Goal: Transaction & Acquisition: Purchase product/service

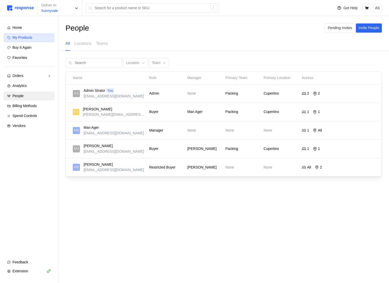
click at [31, 34] on link "My Products" at bounding box center [29, 37] width 51 height 9
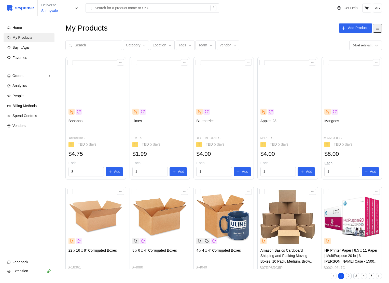
click at [376, 29] on icon at bounding box center [378, 28] width 5 height 5
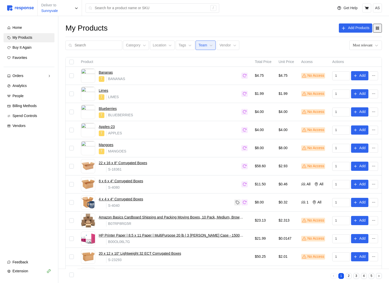
click at [199, 46] on p "Team" at bounding box center [203, 46] width 9 height 6
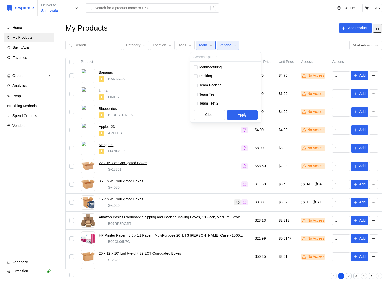
click at [220, 44] on p "Vendor" at bounding box center [225, 46] width 11 height 6
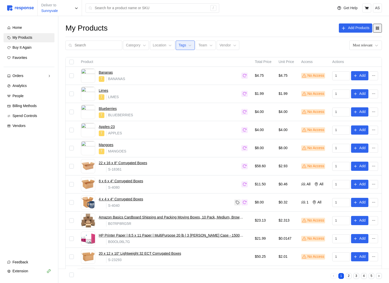
click at [176, 48] on button "Tags" at bounding box center [185, 46] width 19 height 10
click at [158, 46] on p "Location" at bounding box center [160, 46] width 14 height 6
click at [135, 45] on button "Category" at bounding box center [136, 46] width 26 height 10
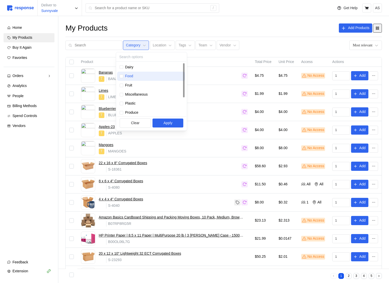
scroll to position [28, 0]
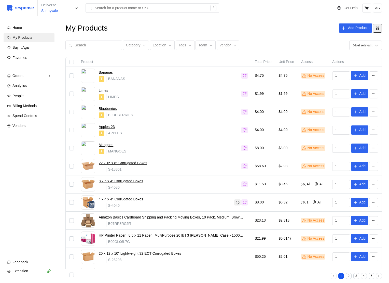
click at [349, 277] on button "2" at bounding box center [349, 276] width 6 height 6
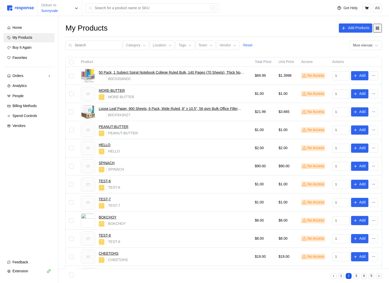
click at [364, 275] on button "4" at bounding box center [364, 276] width 6 height 6
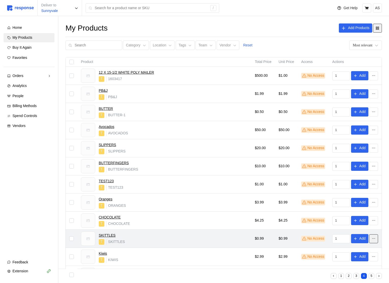
click at [374, 240] on icon at bounding box center [374, 238] width 5 height 5
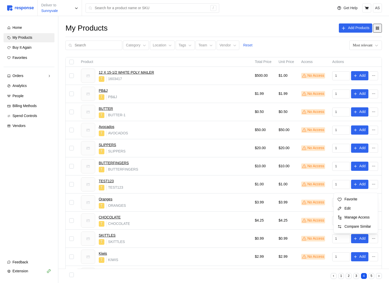
click at [297, 50] on div "My Products Add Products Category Location Tags Team Vendor Reset Most relevant…" at bounding box center [223, 188] width 331 height 344
click at [372, 276] on button "5" at bounding box center [372, 276] width 6 height 6
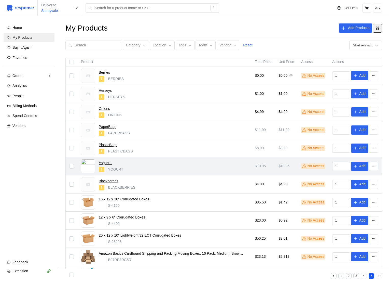
scroll to position [59, 0]
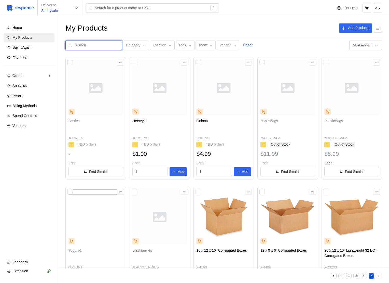
click at [106, 47] on input "text" at bounding box center [97, 45] width 45 height 9
type input "bl"
click at [380, 26] on button at bounding box center [377, 28] width 9 height 9
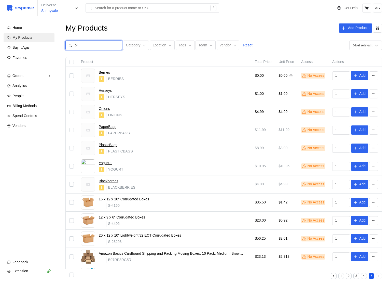
click at [86, 44] on input "bl" at bounding box center [97, 45] width 45 height 9
click at [377, 29] on icon at bounding box center [377, 28] width 3 height 3
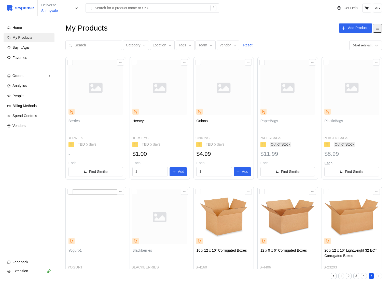
click at [377, 27] on icon at bounding box center [378, 28] width 5 height 5
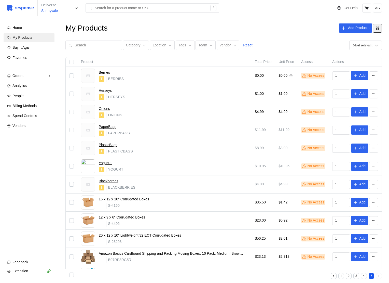
click at [380, 28] on button at bounding box center [377, 28] width 9 height 9
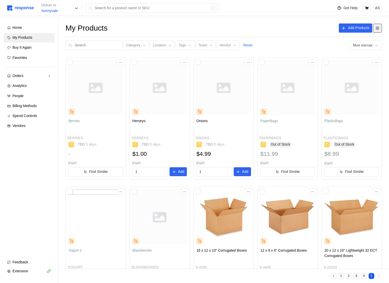
click at [379, 29] on icon at bounding box center [378, 28] width 5 height 5
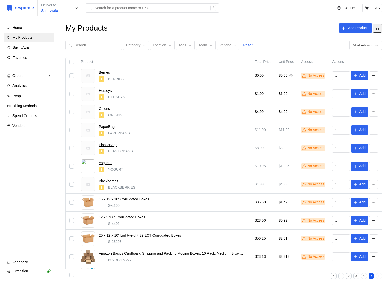
click at [380, 28] on button at bounding box center [377, 28] width 9 height 9
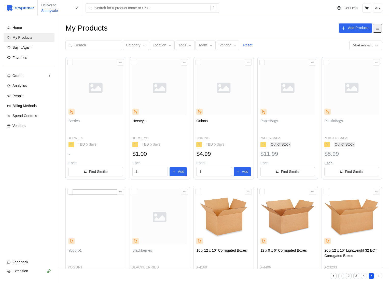
click at [381, 28] on button at bounding box center [377, 28] width 9 height 9
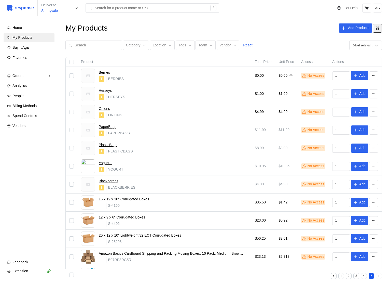
click at [380, 31] on button at bounding box center [377, 28] width 9 height 9
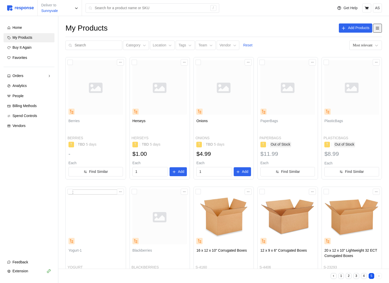
click at [381, 25] on button at bounding box center [377, 28] width 9 height 9
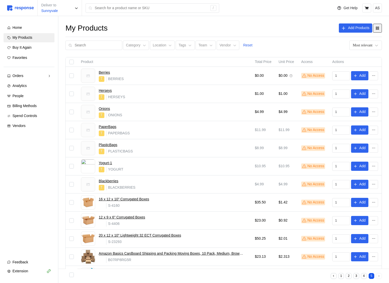
click at [378, 28] on icon at bounding box center [378, 28] width 5 height 5
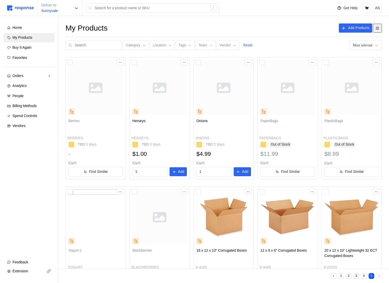
click at [378, 28] on icon at bounding box center [378, 28] width 4 height 3
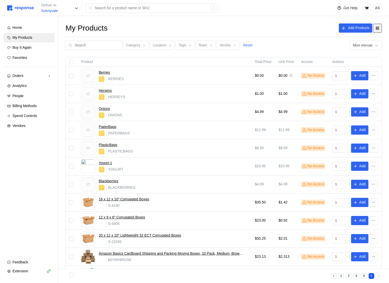
click at [379, 27] on icon at bounding box center [378, 28] width 5 height 5
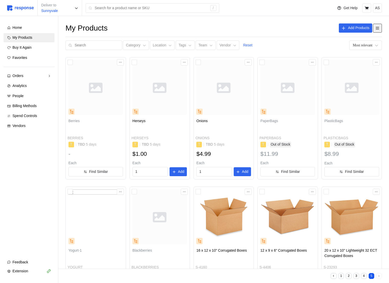
click at [378, 28] on icon at bounding box center [378, 28] width 4 height 3
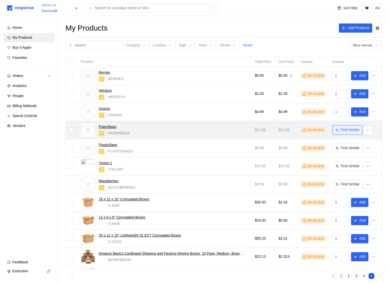
click at [354, 129] on p "Find Similar" at bounding box center [350, 130] width 19 height 6
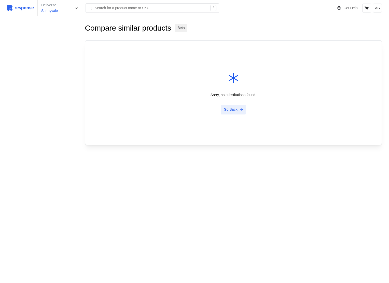
click at [234, 110] on p "Go Back" at bounding box center [231, 110] width 14 height 6
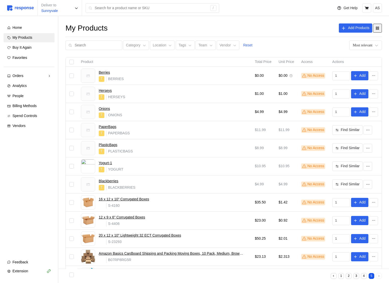
click at [378, 30] on icon at bounding box center [378, 28] width 5 height 5
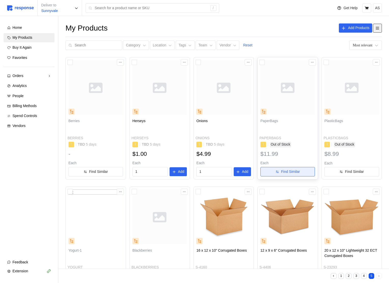
click at [282, 171] on p "Find Similar" at bounding box center [290, 172] width 19 height 6
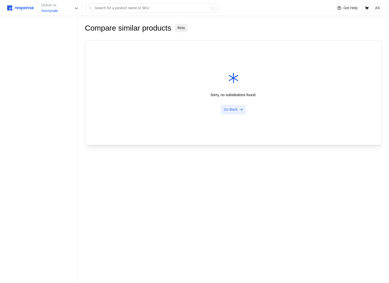
click at [229, 110] on p "Go Back" at bounding box center [231, 110] width 14 height 6
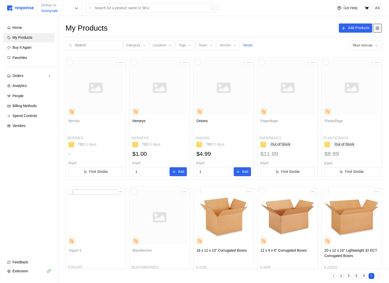
click at [379, 28] on icon at bounding box center [378, 28] width 4 height 3
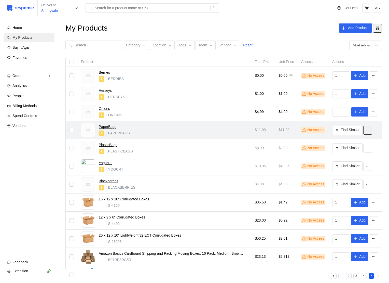
click at [373, 131] on button at bounding box center [368, 130] width 9 height 9
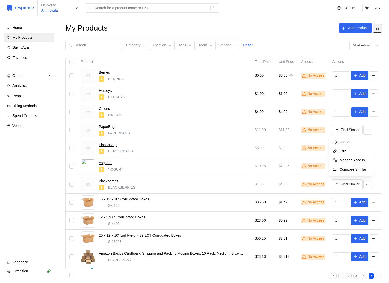
click at [357, 149] on p "Edit" at bounding box center [354, 151] width 32 height 6
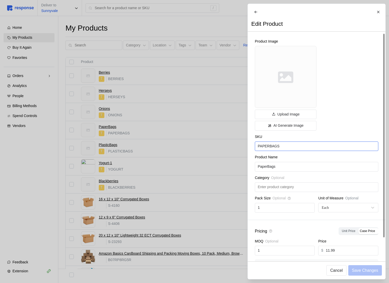
scroll to position [24, 0]
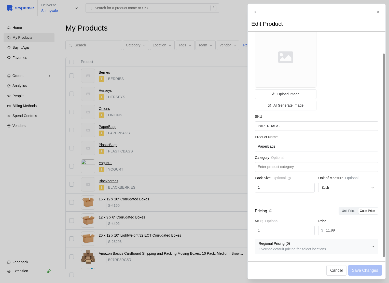
click at [219, 166] on div at bounding box center [194, 141] width 389 height 283
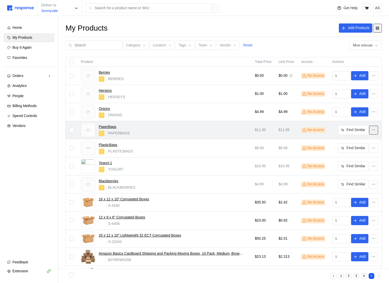
click at [375, 131] on icon at bounding box center [374, 130] width 5 height 5
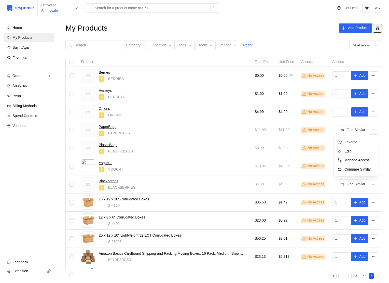
click at [356, 158] on p "Manage Access" at bounding box center [359, 160] width 32 height 6
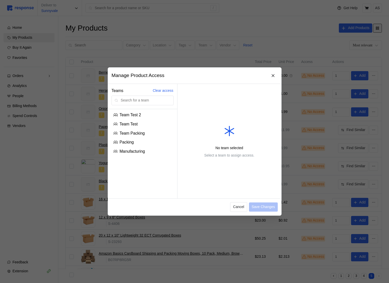
click at [358, 118] on div at bounding box center [194, 141] width 389 height 283
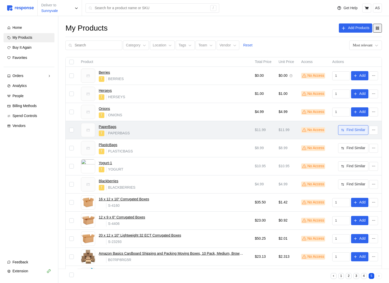
click at [355, 128] on p "Find Similar" at bounding box center [356, 130] width 19 height 6
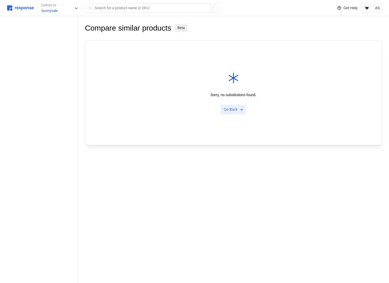
click at [229, 109] on p "Go Back" at bounding box center [231, 110] width 14 height 6
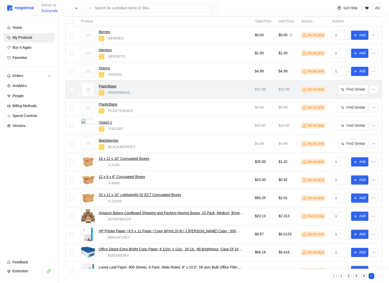
scroll to position [59, 0]
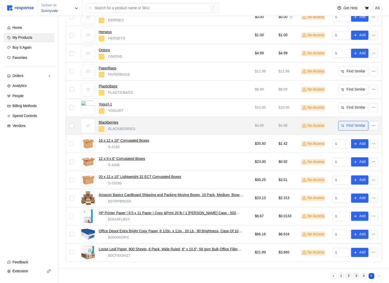
click at [343, 127] on icon at bounding box center [343, 126] width 4 height 4
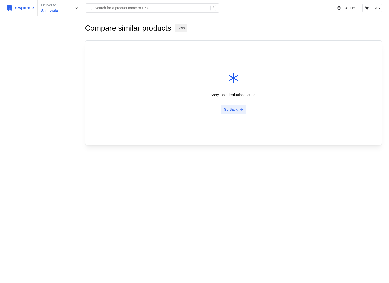
click at [231, 110] on p "Go Back" at bounding box center [231, 110] width 14 height 6
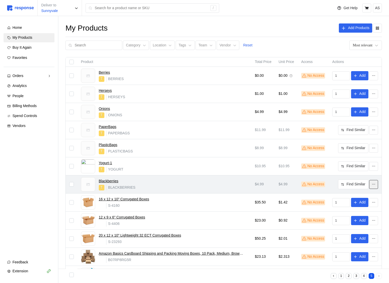
click at [371, 187] on button at bounding box center [374, 184] width 9 height 9
click at [230, 181] on div "Blackberries T BLACKBERRIES" at bounding box center [164, 184] width 167 height 14
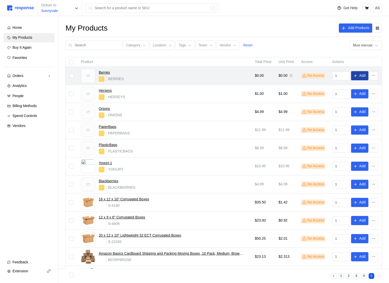
click at [364, 73] on p "Add" at bounding box center [363, 76] width 6 height 6
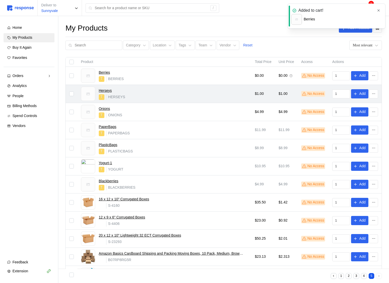
scroll to position [59, 0]
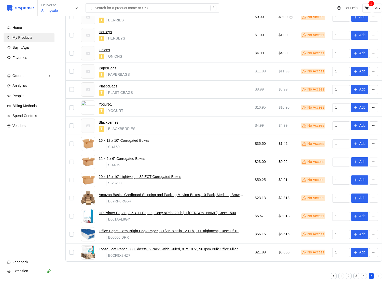
click at [341, 275] on button "1" at bounding box center [342, 276] width 6 height 6
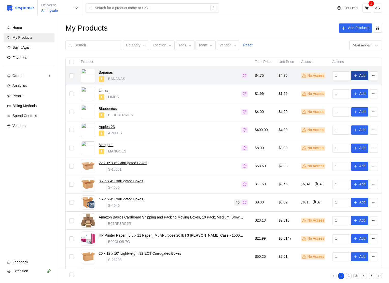
click at [365, 78] on p "Add" at bounding box center [363, 76] width 6 height 6
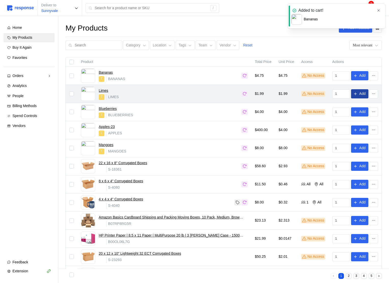
click at [362, 93] on p "Add" at bounding box center [363, 94] width 6 height 6
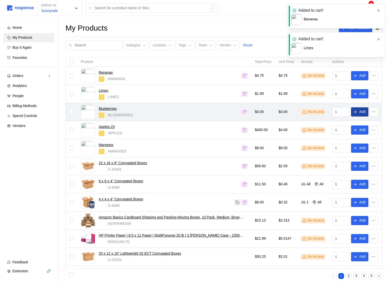
click at [357, 112] on icon at bounding box center [356, 112] width 4 height 4
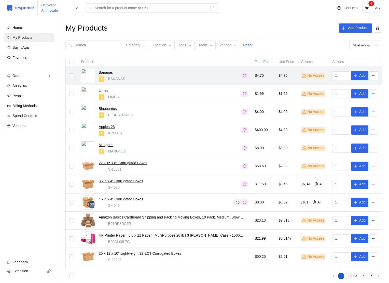
click at [244, 75] on icon at bounding box center [245, 75] width 4 height 3
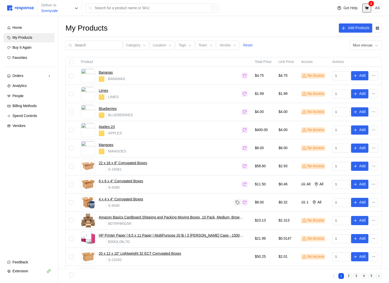
click at [368, 10] on icon at bounding box center [367, 8] width 5 height 5
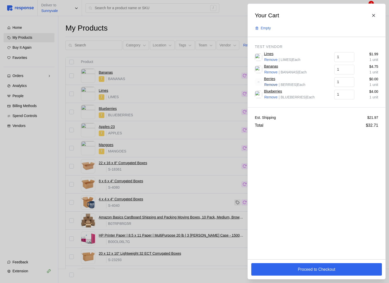
click at [272, 83] on p "Remove" at bounding box center [271, 85] width 13 height 6
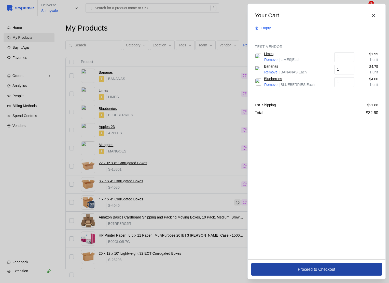
click at [321, 269] on p "Proceed to Checkout" at bounding box center [316, 269] width 37 height 6
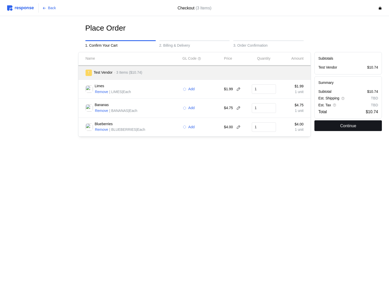
click at [343, 129] on button "Continue" at bounding box center [349, 125] width 68 height 11
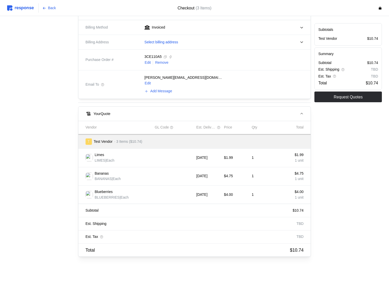
scroll to position [188, 0]
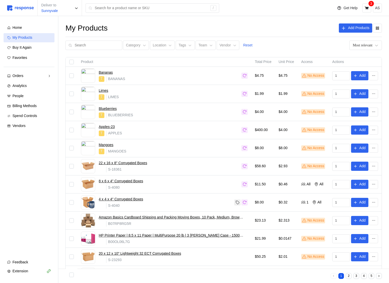
click at [34, 38] on div "My Products" at bounding box center [31, 38] width 38 height 6
click at [18, 47] on span "Buy It Again" at bounding box center [21, 47] width 19 height 4
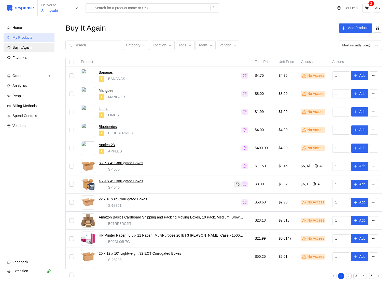
click at [32, 37] on span "My Products" at bounding box center [22, 37] width 20 height 4
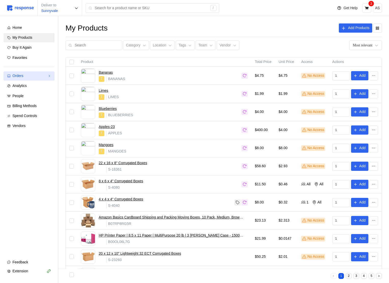
click at [39, 76] on div "Orders" at bounding box center [28, 76] width 33 height 6
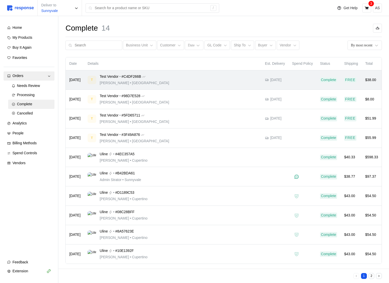
click at [218, 82] on div "T Test Vendor • #C4DF266B Kristina Nguyen • San Francisco" at bounding box center [173, 80] width 170 height 12
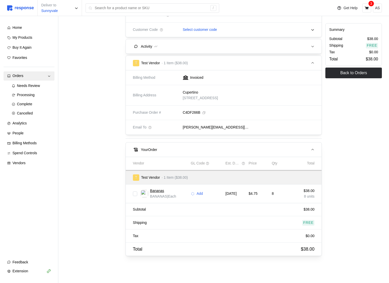
scroll to position [147, 0]
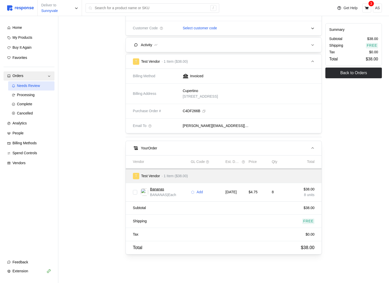
click at [30, 88] on div "Needs Review" at bounding box center [34, 86] width 34 height 6
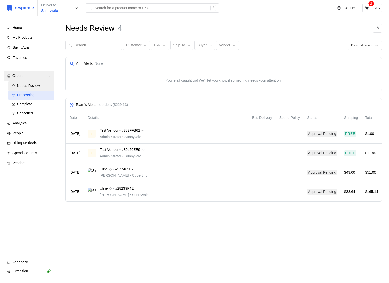
click at [29, 93] on span "Processing" at bounding box center [26, 95] width 18 height 4
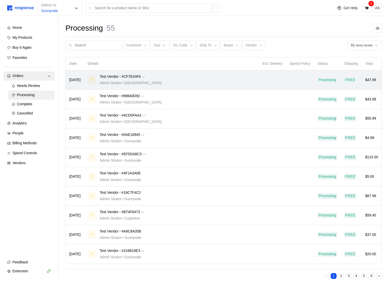
click at [232, 77] on div "T Test Vendor • #CF7E43F6 Admin Strator • San Francisco" at bounding box center [172, 80] width 168 height 12
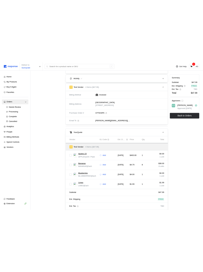
scroll to position [176, 0]
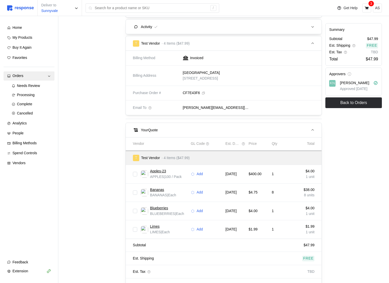
click at [241, 175] on p "Oct 19, 2025" at bounding box center [236, 174] width 20 height 6
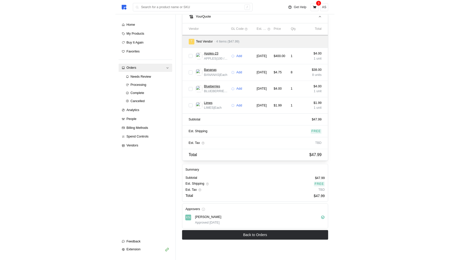
scroll to position [218, 0]
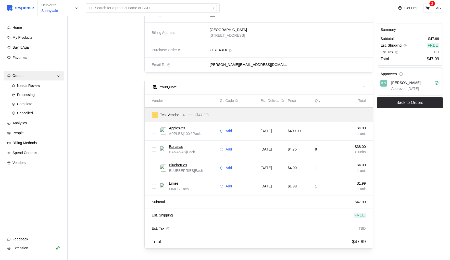
click at [389, 235] on div "Summary Subtotal $47.99 Est. Shipping Free Est. Tax TBD Total $47.99 Approvers …" at bounding box center [410, 37] width 70 height 425
click at [36, 38] on div "My Products" at bounding box center [36, 38] width 48 height 6
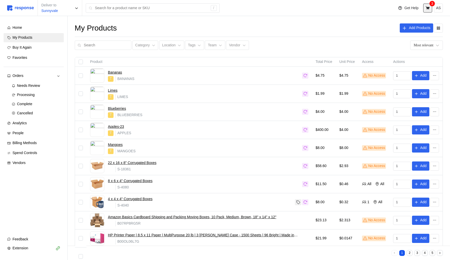
click at [389, 11] on button at bounding box center [427, 8] width 9 height 9
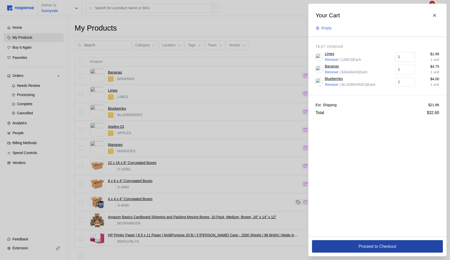
click at [373, 251] on button "Proceed to Checkout" at bounding box center [377, 246] width 131 height 12
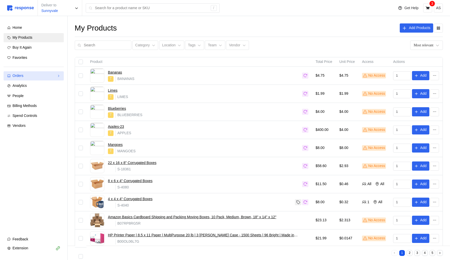
click at [32, 78] on div "Orders" at bounding box center [33, 76] width 42 height 6
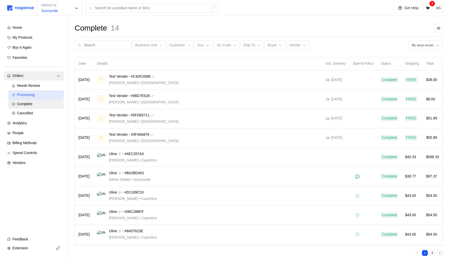
click at [39, 93] on div "Processing" at bounding box center [38, 95] width 43 height 6
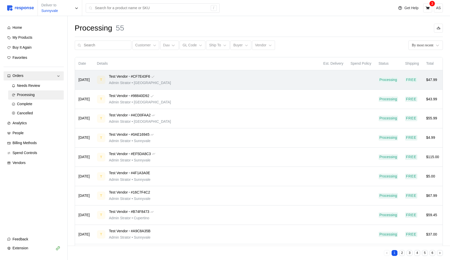
click at [254, 85] on div "T Test Vendor • #CF7E43F6 Admin Strator • San Francisco" at bounding box center [206, 80] width 219 height 12
